Goal: Task Accomplishment & Management: Use online tool/utility

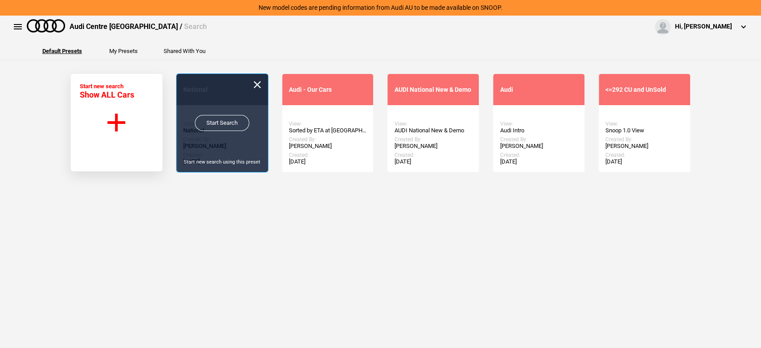
click at [218, 120] on link "Start Search" at bounding box center [222, 123] width 54 height 16
click at [219, 120] on link "Start Search" at bounding box center [222, 123] width 54 height 16
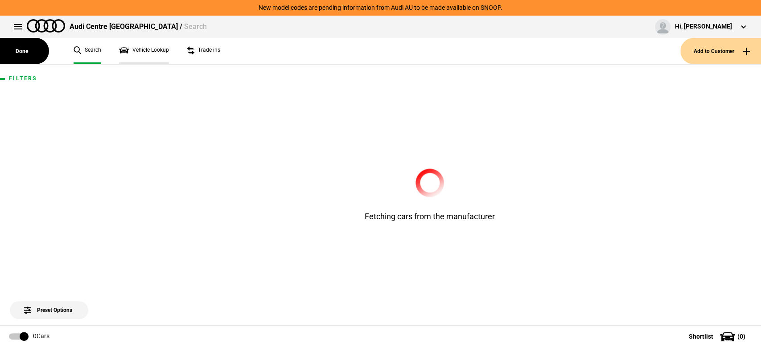
click at [159, 54] on link "Vehicle Lookup" at bounding box center [144, 51] width 50 height 26
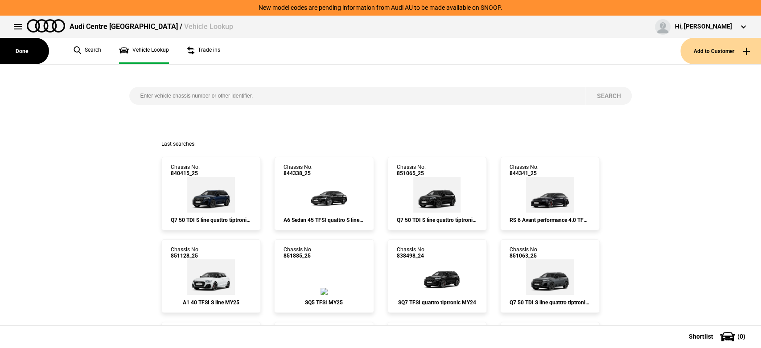
click at [219, 94] on input "search" at bounding box center [357, 96] width 457 height 18
paste input "WAUZZZFZ9SP056131"
type input "WAUZZZFZ9SP056131"
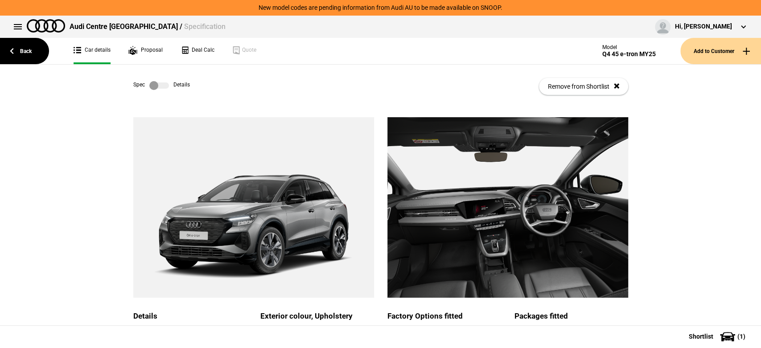
click at [678, 217] on div "Details Model Q4 45 e-tron MY25 Variant Cylinders 0 cylinder Capacity cm3 0 Pow…" at bounding box center [380, 345] width 761 height 456
